Goal: Task Accomplishment & Management: Use online tool/utility

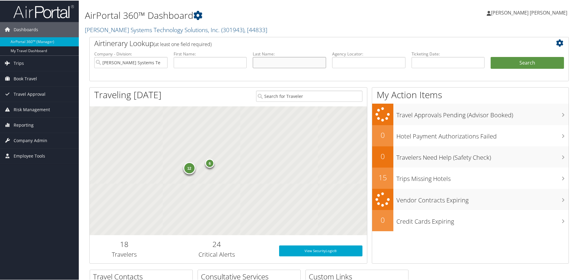
click at [283, 66] on input "text" at bounding box center [289, 61] width 73 height 11
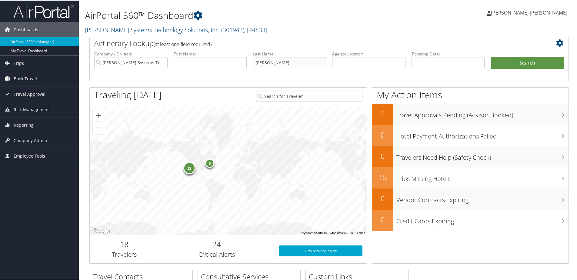
type input "carroll"
click at [490, 56] on button "Search" at bounding box center [526, 62] width 73 height 12
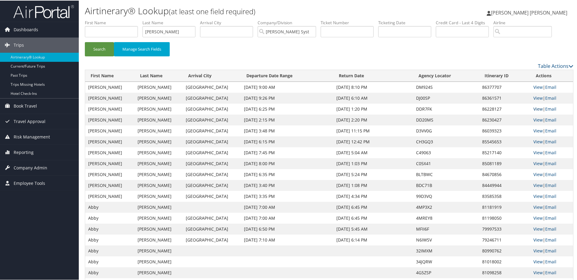
click at [534, 108] on link "View" at bounding box center [537, 108] width 9 height 6
click at [192, 31] on li "Last Name carroll" at bounding box center [171, 30] width 58 height 22
click at [142, 25] on div at bounding box center [142, 25] width 0 height 0
click at [181, 31] on input "carroll" at bounding box center [168, 30] width 53 height 11
type input "lozan"
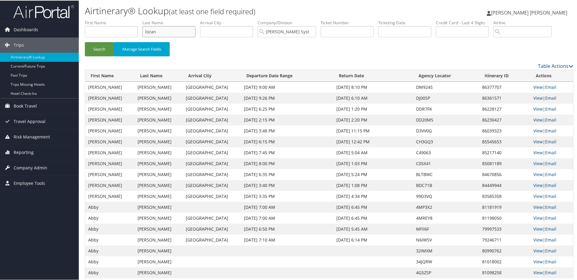
click at [85, 41] on button "Search" at bounding box center [99, 48] width 29 height 14
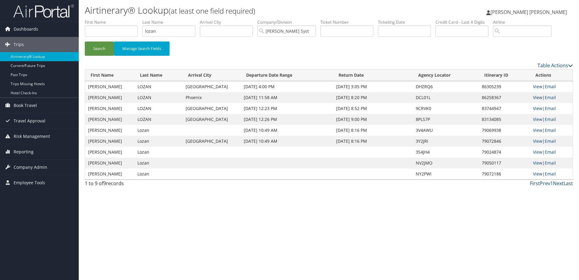
click at [538, 98] on link "View" at bounding box center [537, 97] width 9 height 6
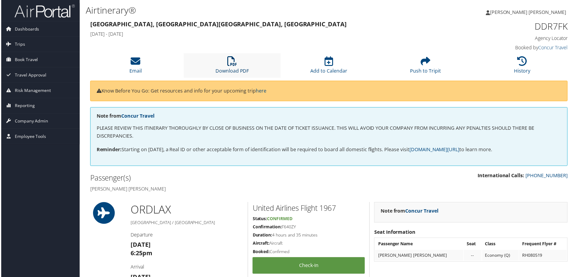
click at [232, 65] on icon at bounding box center [232, 62] width 10 height 10
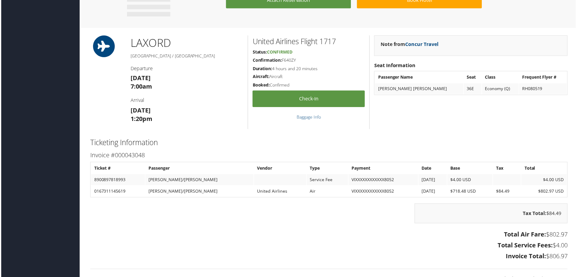
scroll to position [394, 0]
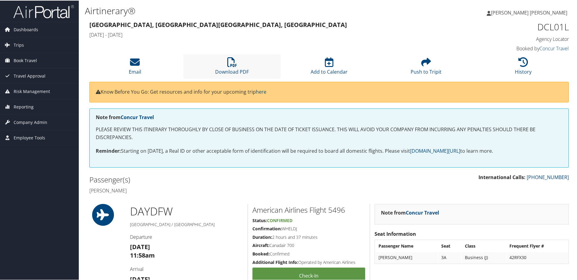
click at [239, 63] on li "Download PDF" at bounding box center [231, 66] width 97 height 25
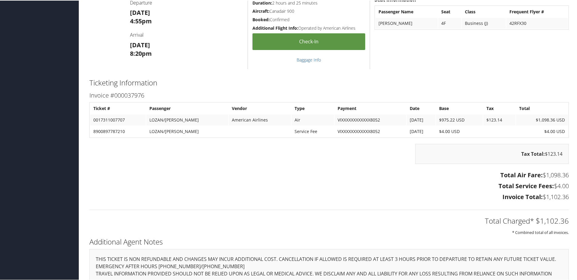
scroll to position [696, 0]
